Goal: Entertainment & Leisure: Consume media (video, audio)

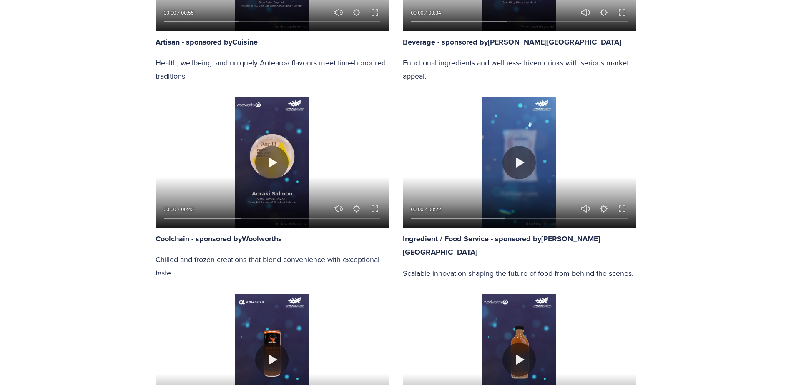
scroll to position [626, 0]
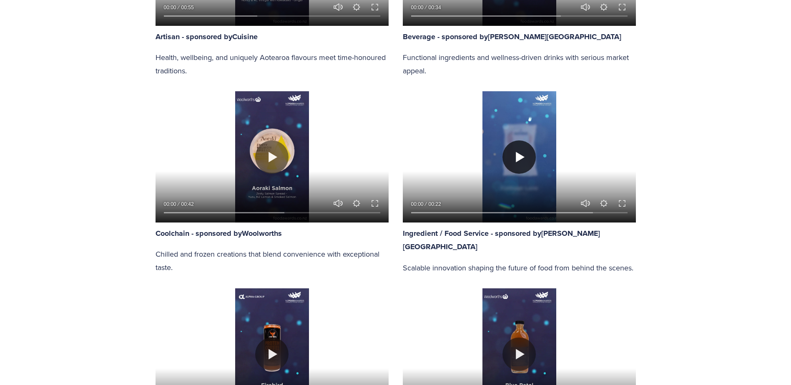
click at [529, 162] on button "Play" at bounding box center [519, 157] width 33 height 33
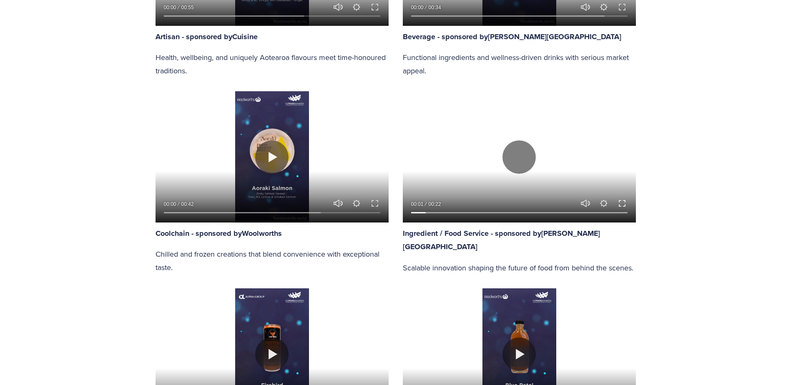
click at [623, 206] on button "Exit fullscreen Enter fullscreen" at bounding box center [622, 204] width 10 height 10
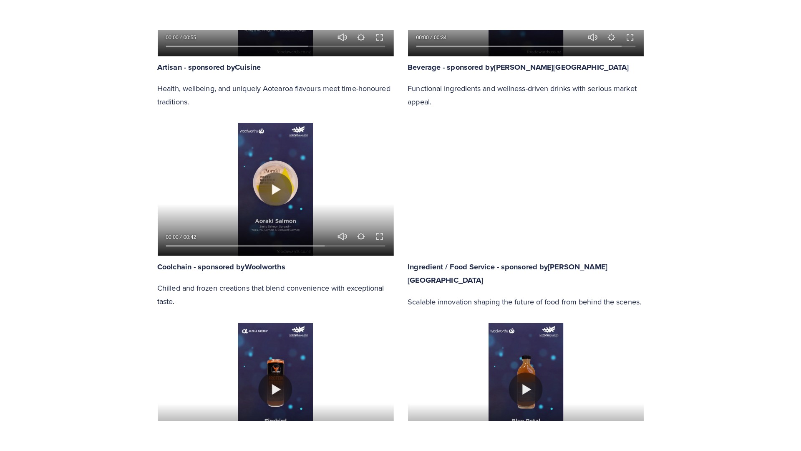
scroll to position [675, 0]
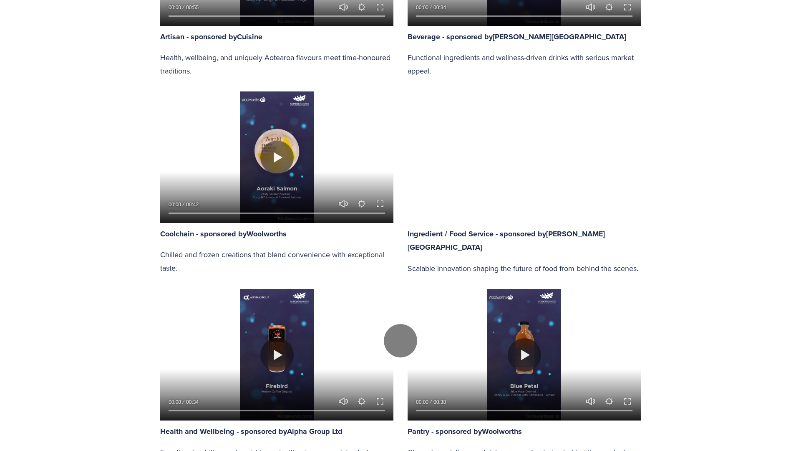
click at [778, 205] on div at bounding box center [400, 340] width 801 height 1354
click at [692, 298] on div at bounding box center [400, 340] width 801 height 1354
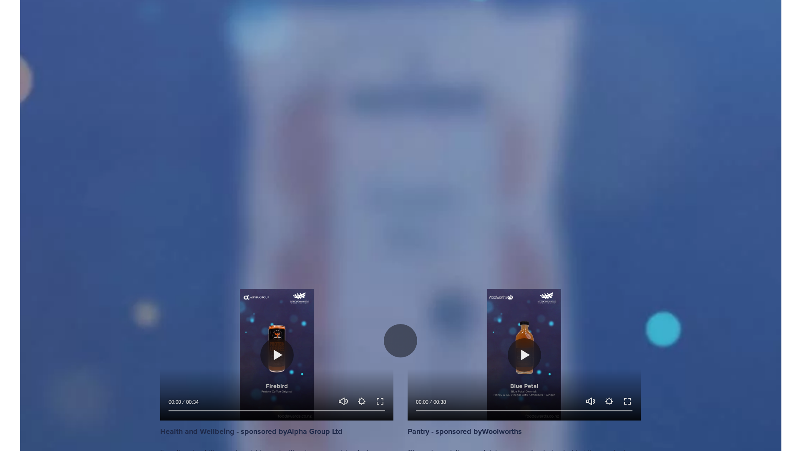
drag, startPoint x: 582, startPoint y: 440, endPoint x: -64, endPoint y: 453, distance: 645.9
click at [764, 198] on div at bounding box center [400, 340] width 801 height 1354
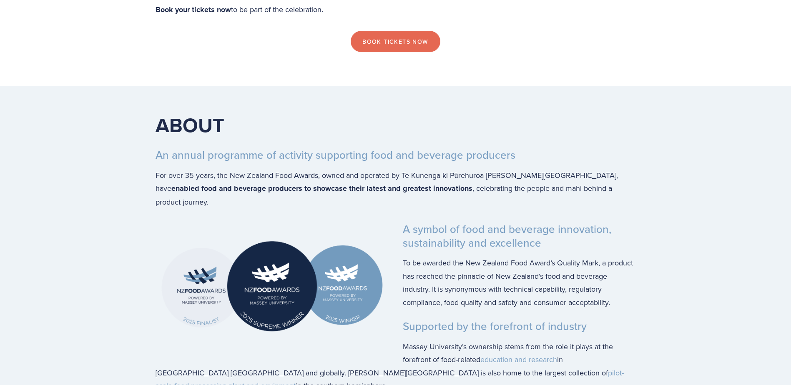
scroll to position [1627, 0]
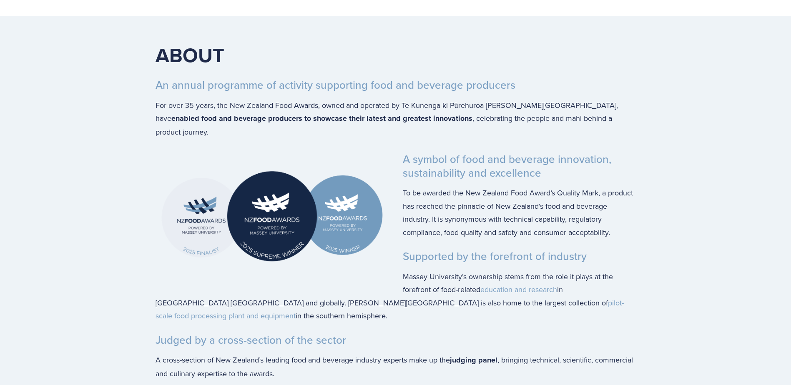
click at [188, 214] on img at bounding box center [272, 216] width 233 height 127
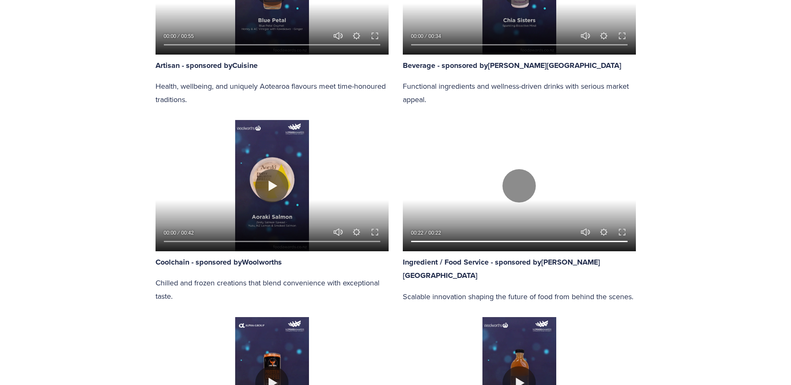
scroll to position [542, 0]
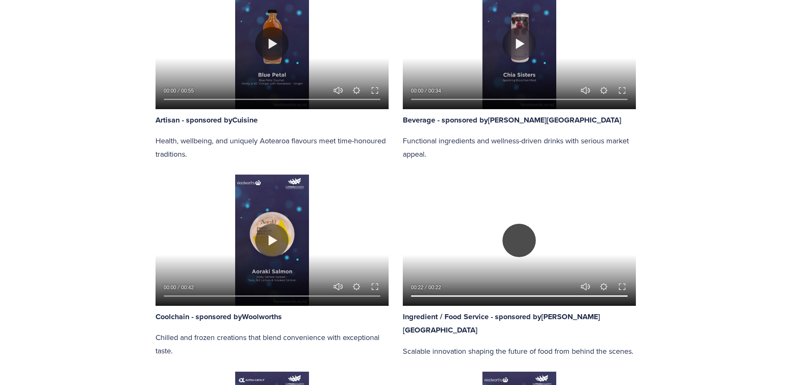
click at [513, 237] on button "Play" at bounding box center [519, 240] width 33 height 33
click at [523, 242] on button "Play" at bounding box center [519, 240] width 33 height 33
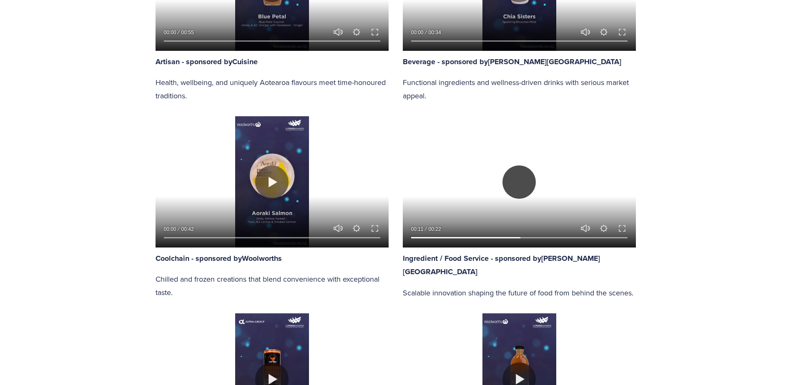
scroll to position [584, 0]
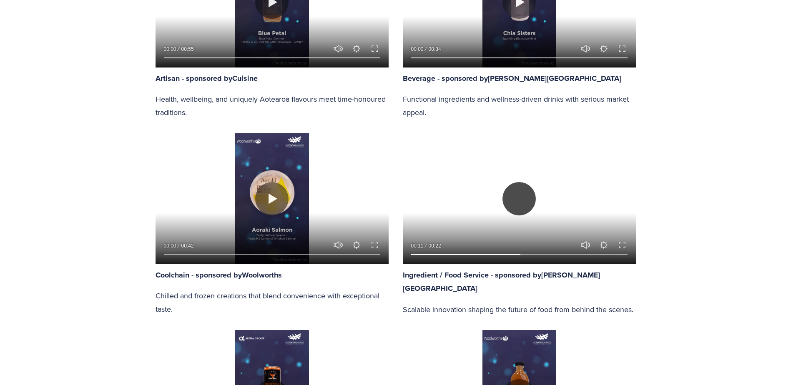
click at [526, 196] on button "Play" at bounding box center [519, 198] width 33 height 33
click at [526, 202] on button "Play" at bounding box center [519, 198] width 33 height 33
drag, startPoint x: 626, startPoint y: 245, endPoint x: 623, endPoint y: 304, distance: 58.9
click at [626, 245] on button "Exit fullscreen Enter fullscreen" at bounding box center [622, 245] width 10 height 10
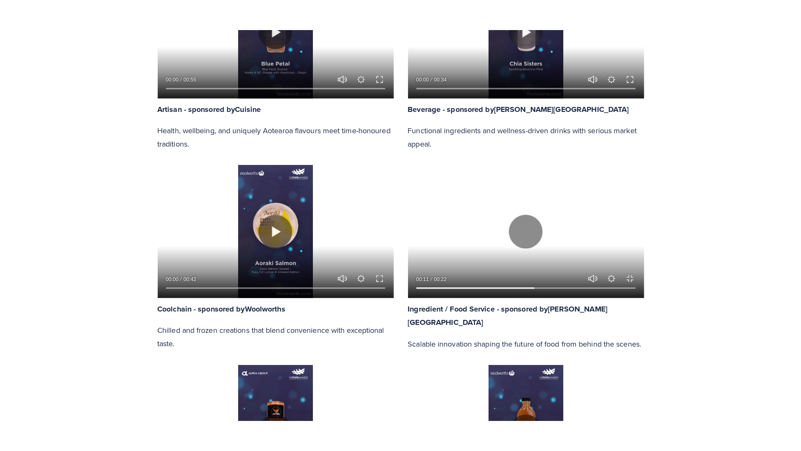
scroll to position [633, 0]
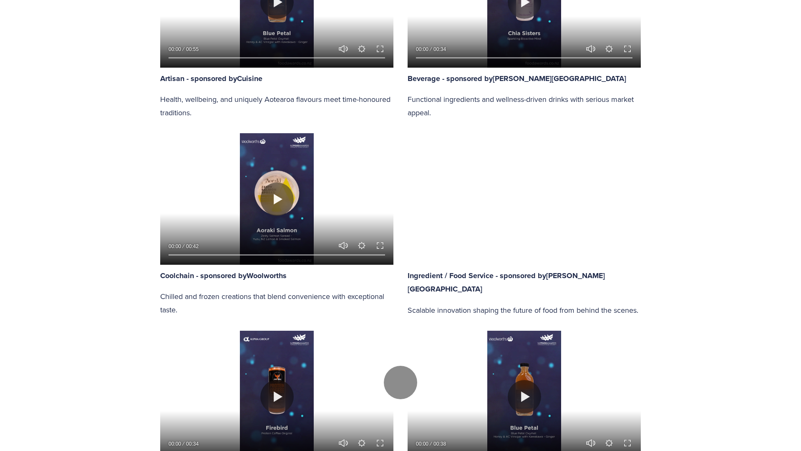
click at [585, 265] on div at bounding box center [400, 382] width 801 height 1354
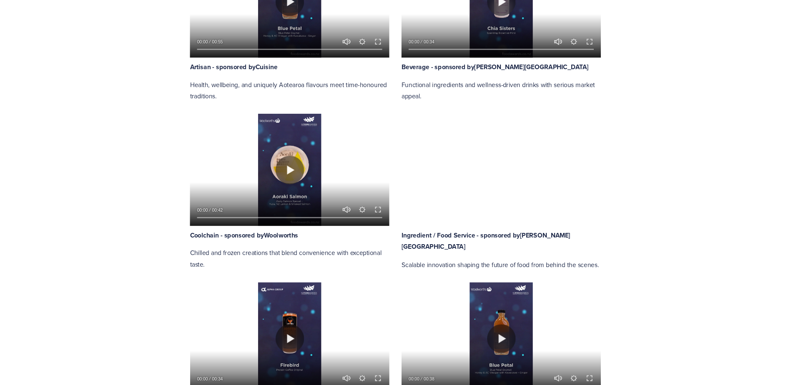
scroll to position [584, 0]
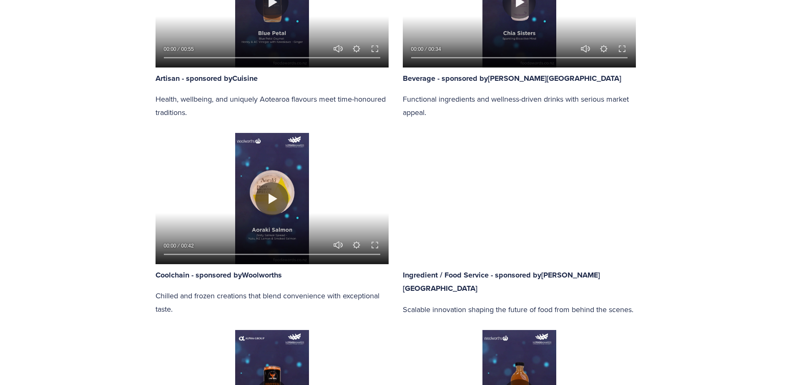
type input "100"
